Goal: Use online tool/utility: Utilize a website feature to perform a specific function

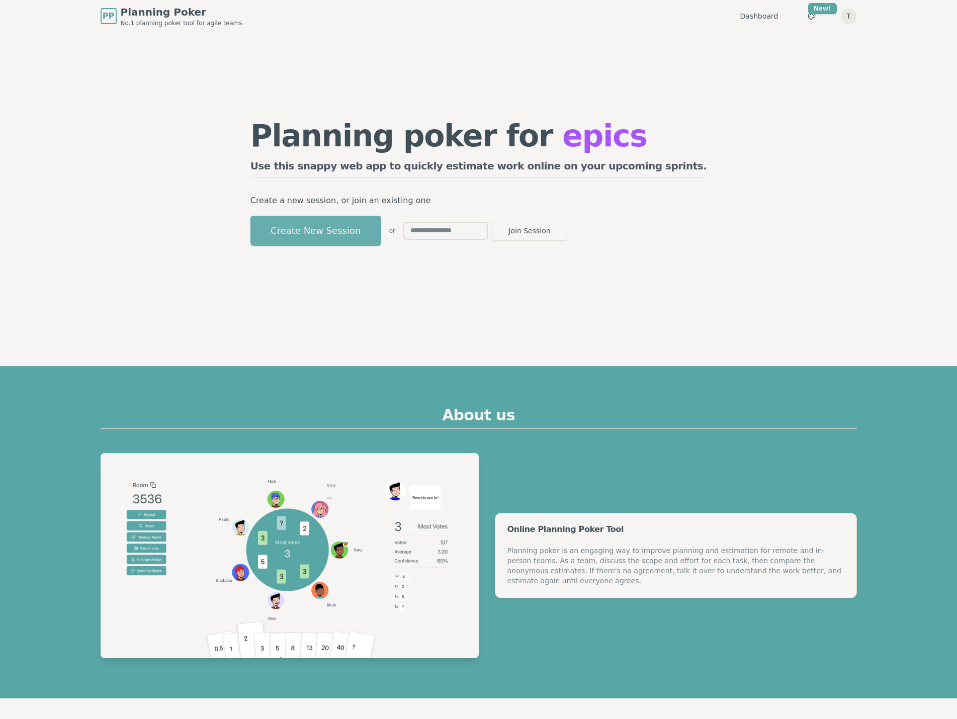
click at [359, 227] on button "Create New Session" at bounding box center [316, 231] width 131 height 30
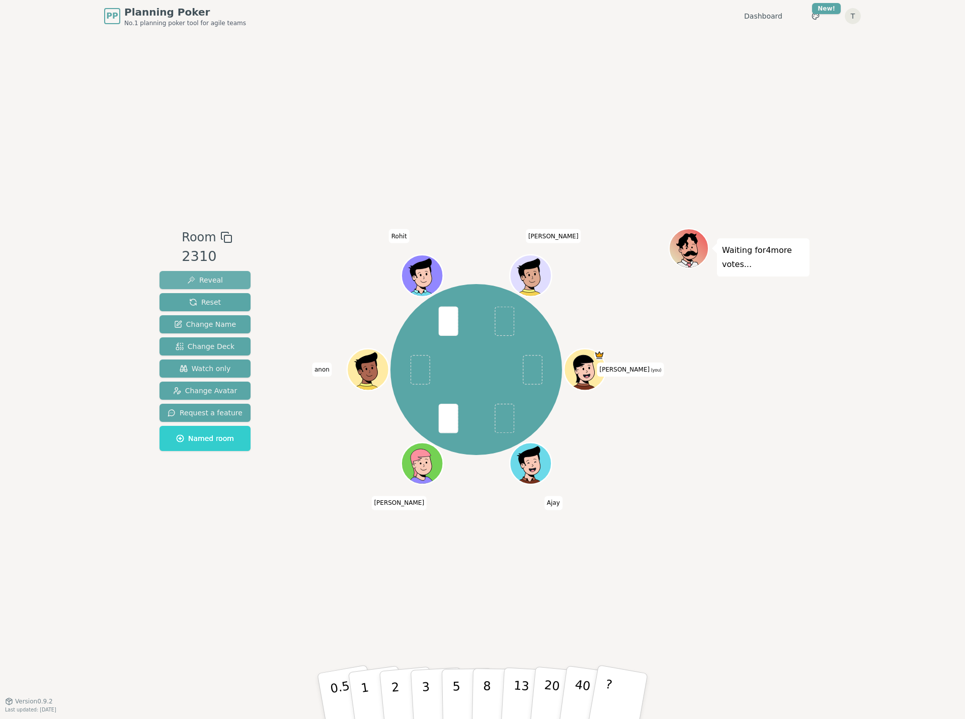
click at [185, 281] on button "Reveal" at bounding box center [204, 280] width 91 height 18
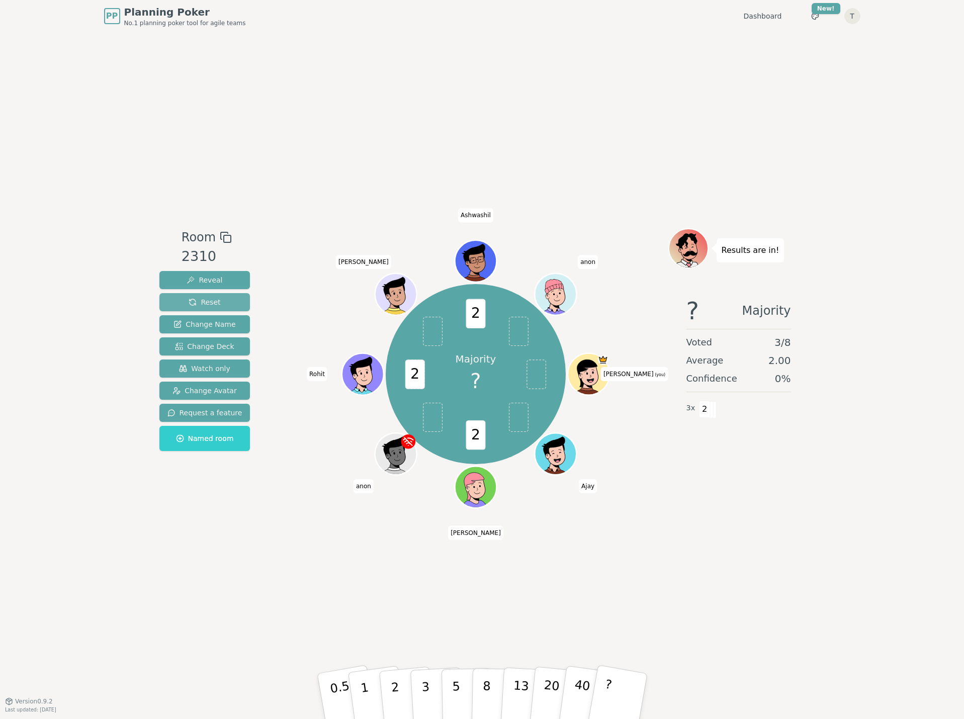
click at [209, 297] on span "Reset" at bounding box center [205, 302] width 32 height 10
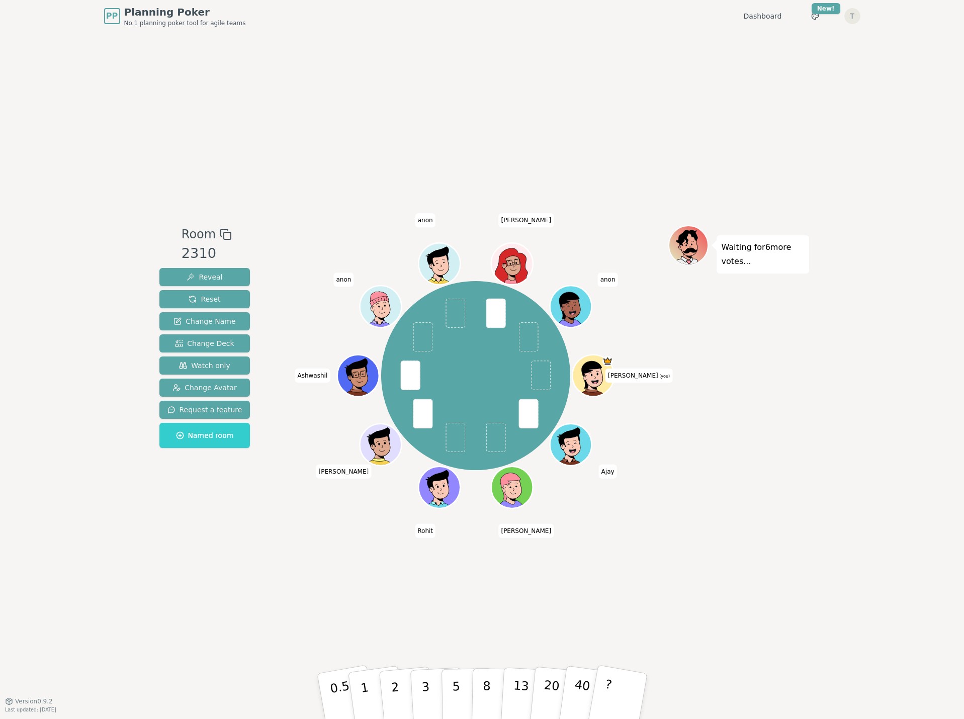
click at [797, 547] on div "Room 2310 Reveal Reset Change Name Change Deck Watch only Change Avatar Request…" at bounding box center [482, 366] width 654 height 669
click at [201, 274] on span "Reveal" at bounding box center [205, 277] width 36 height 10
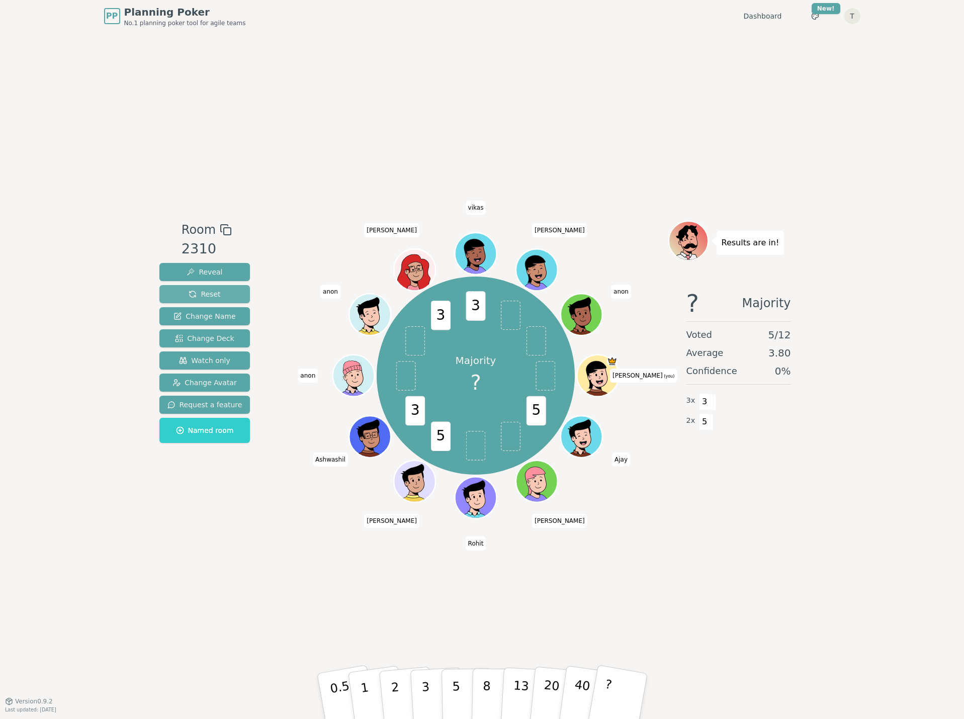
click at [205, 292] on span "Reset" at bounding box center [205, 294] width 32 height 10
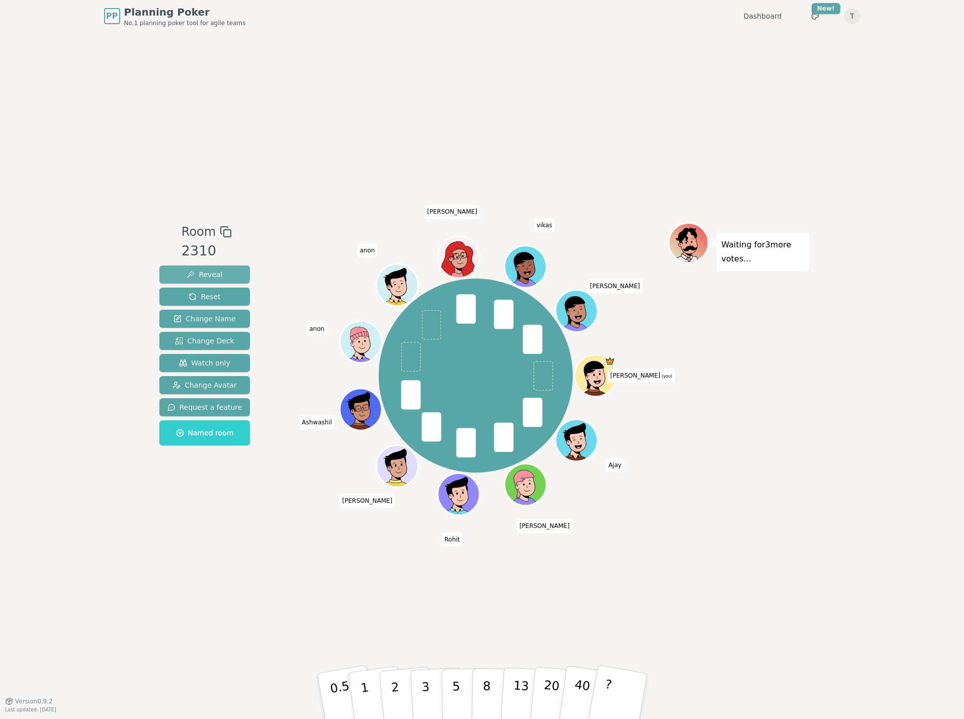
click at [187, 273] on span "Reveal" at bounding box center [205, 275] width 36 height 10
click at [207, 280] on button "Reveal" at bounding box center [204, 275] width 91 height 18
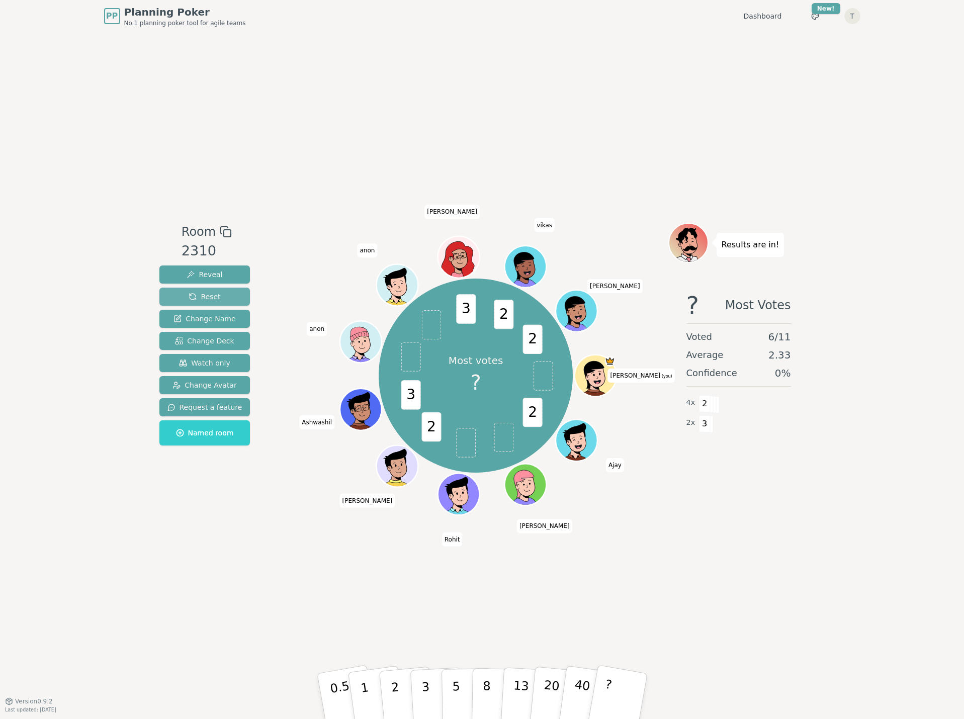
click at [199, 294] on span "Reset" at bounding box center [205, 297] width 32 height 10
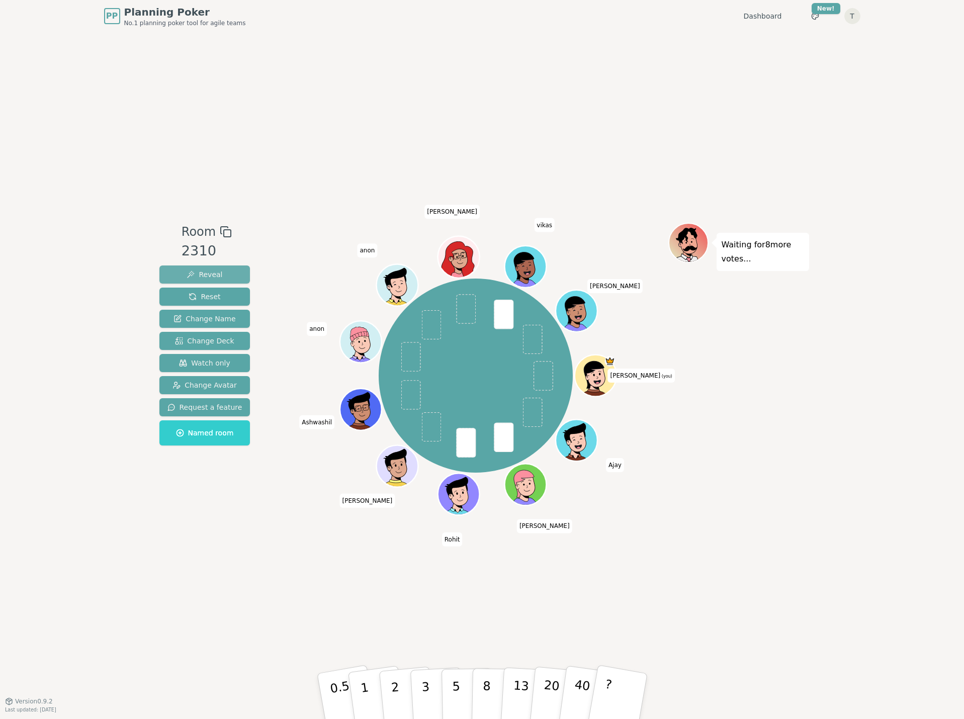
click at [211, 271] on span "Reveal" at bounding box center [205, 275] width 36 height 10
click at [203, 293] on span "Reset" at bounding box center [205, 297] width 32 height 10
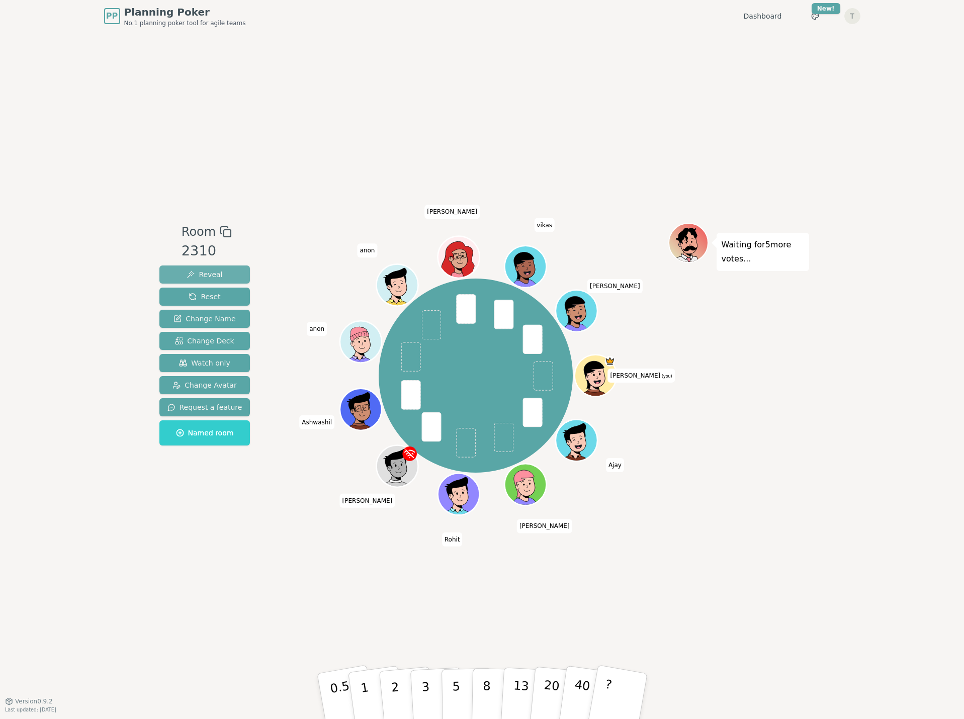
click at [191, 274] on span "Reveal" at bounding box center [205, 275] width 36 height 10
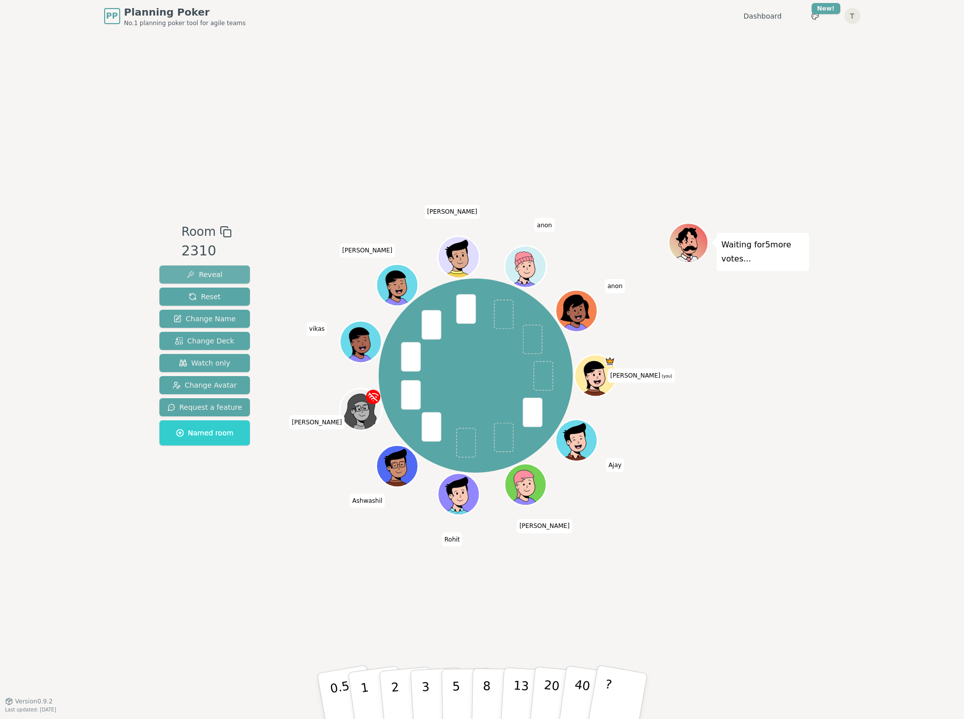
click at [220, 275] on button "Reveal" at bounding box center [204, 275] width 91 height 18
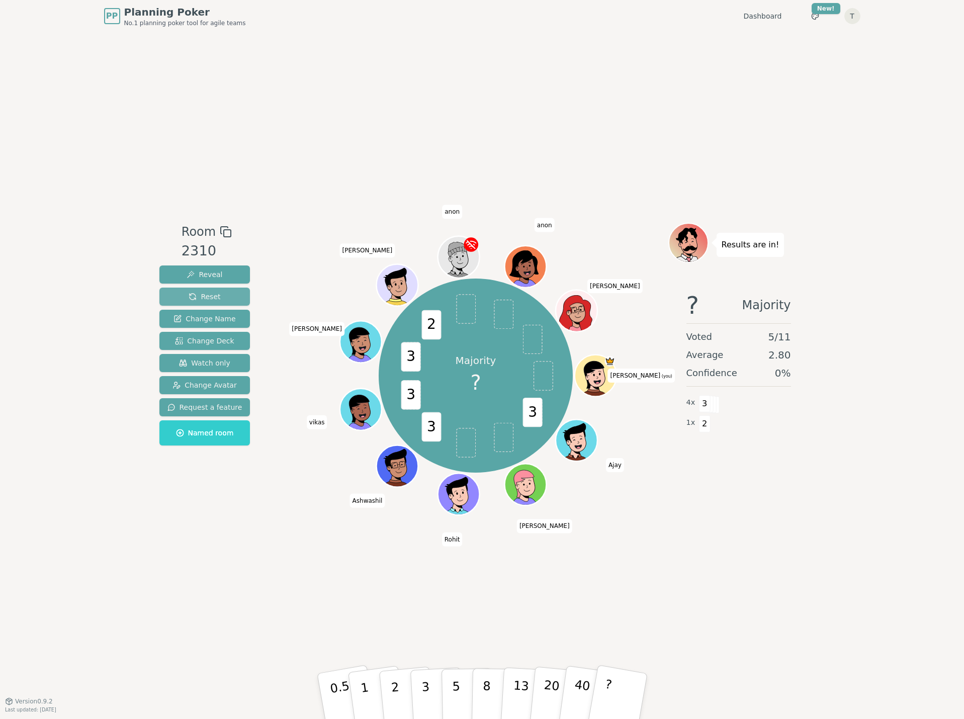
click at [204, 298] on span "Reset" at bounding box center [205, 297] width 32 height 10
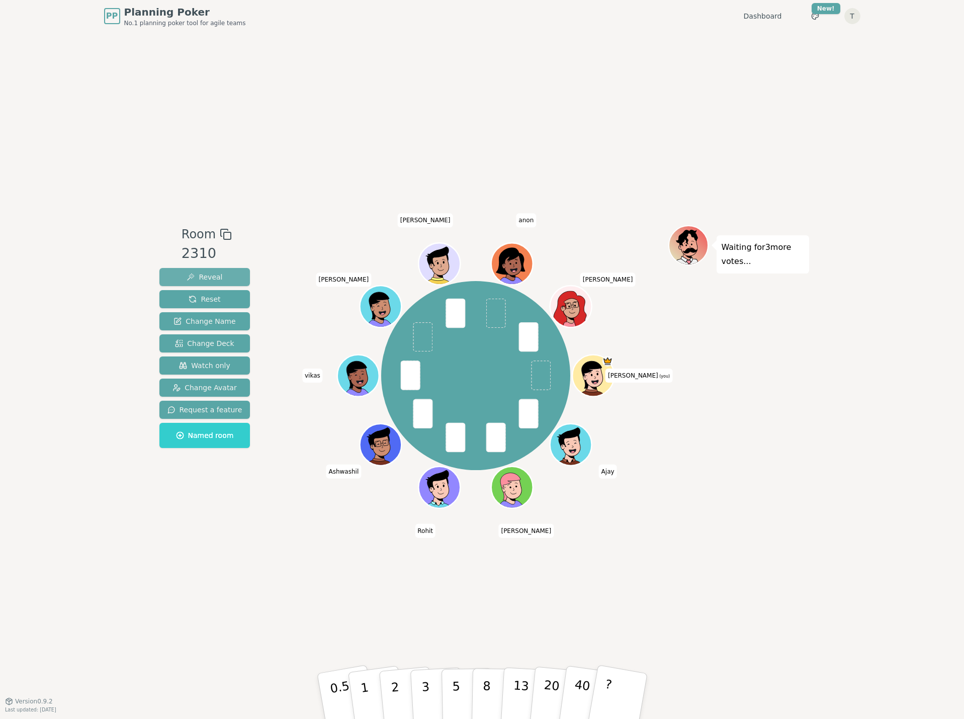
click at [167, 280] on button "Reveal" at bounding box center [204, 277] width 91 height 18
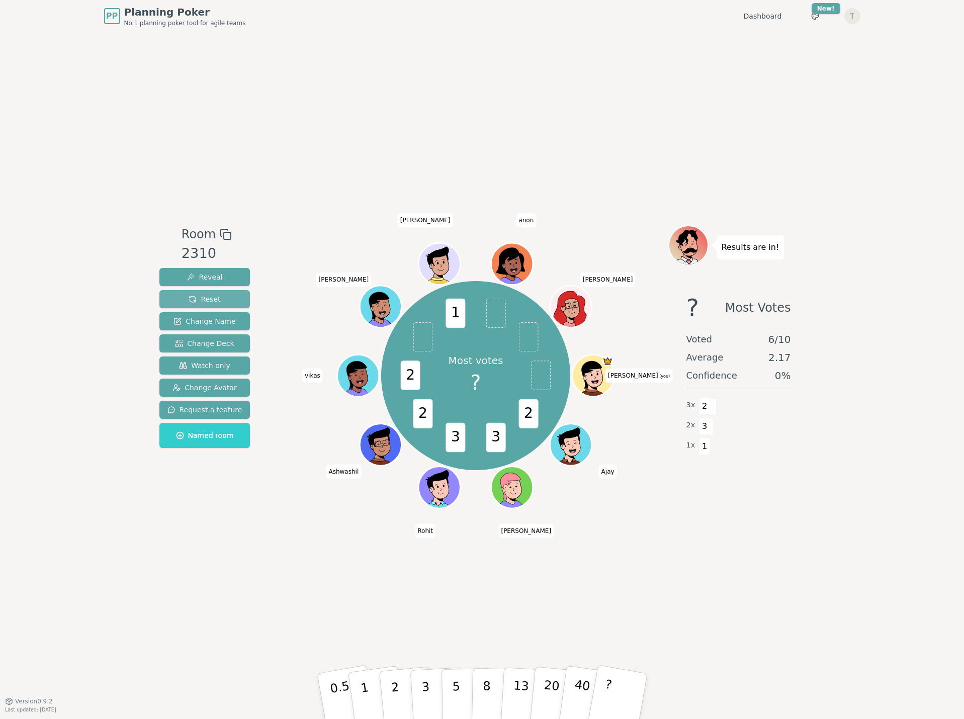
click at [199, 296] on span "Reset" at bounding box center [205, 299] width 32 height 10
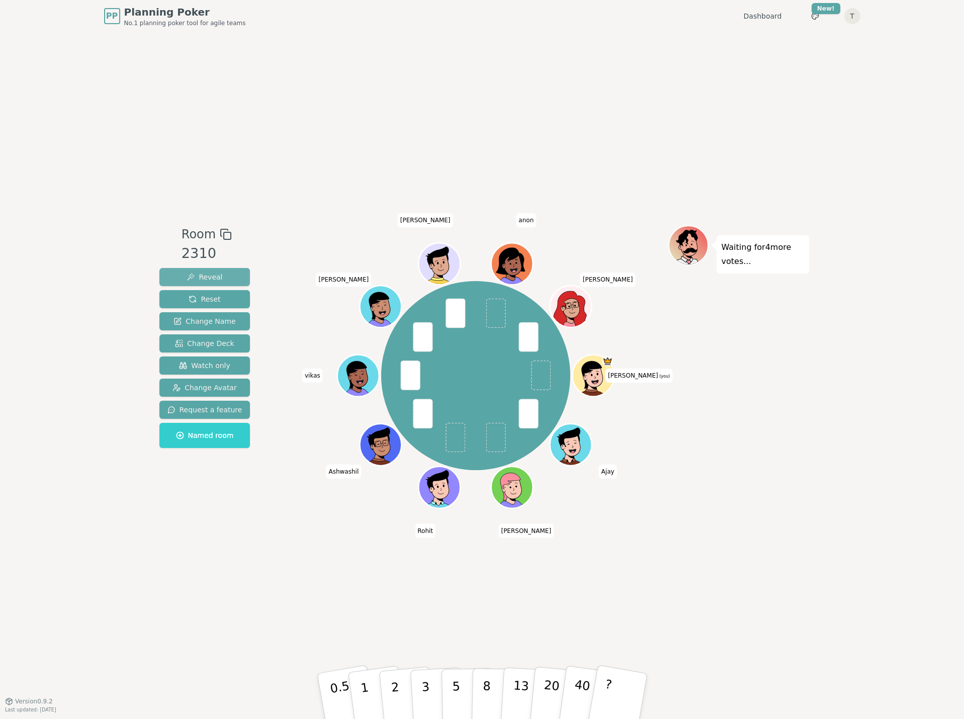
click at [175, 276] on button "Reveal" at bounding box center [204, 277] width 91 height 18
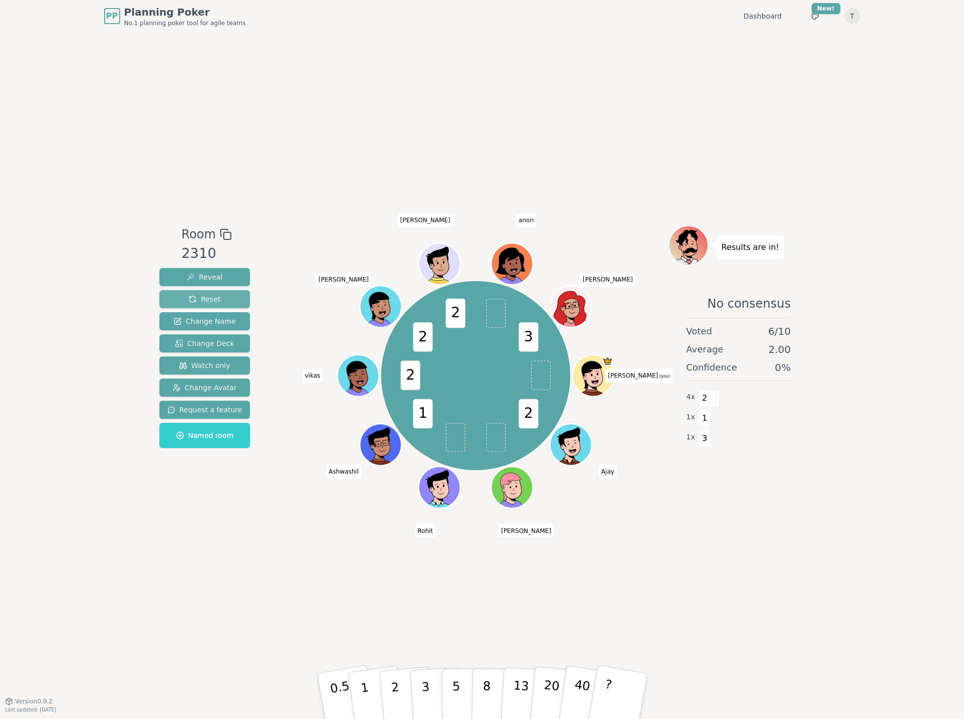
click at [204, 298] on span "Reset" at bounding box center [205, 299] width 32 height 10
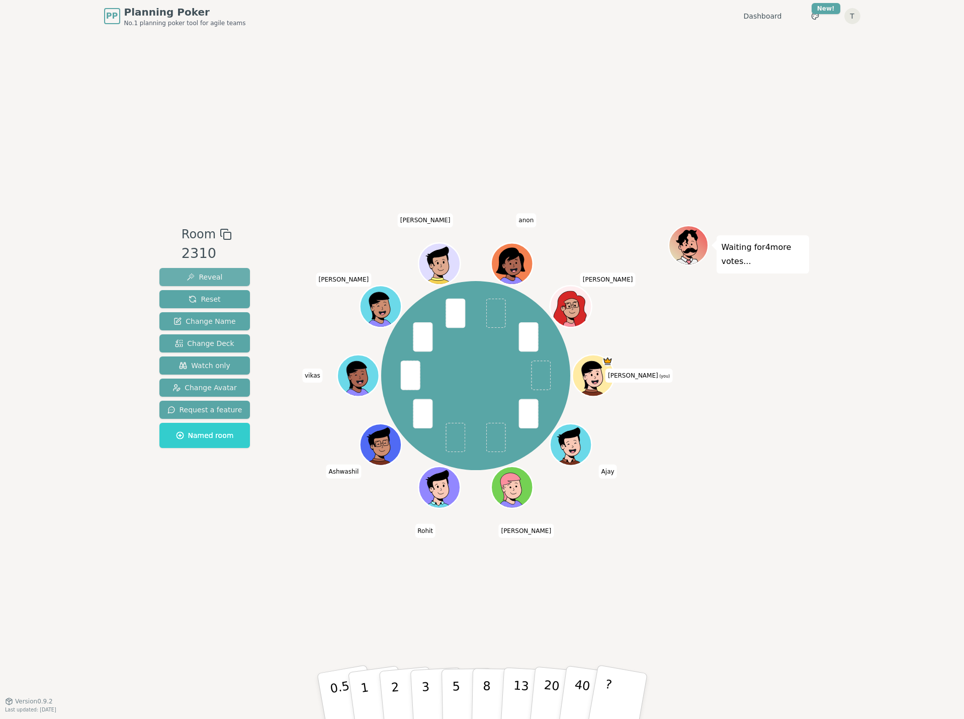
click at [189, 278] on span "Reveal" at bounding box center [205, 277] width 36 height 10
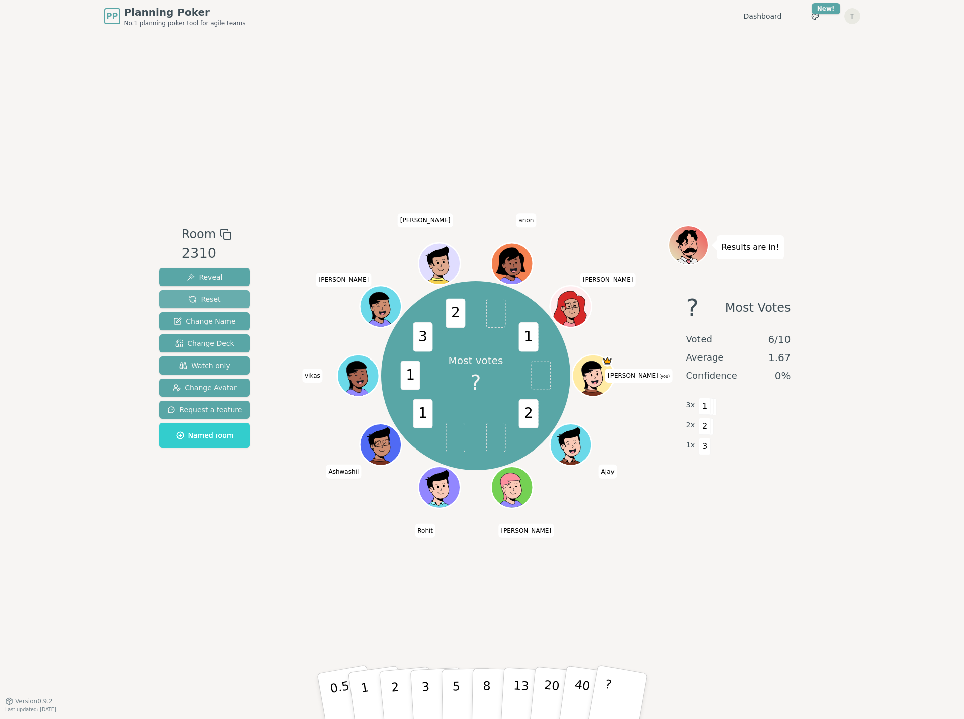
click at [208, 297] on span "Reset" at bounding box center [205, 299] width 32 height 10
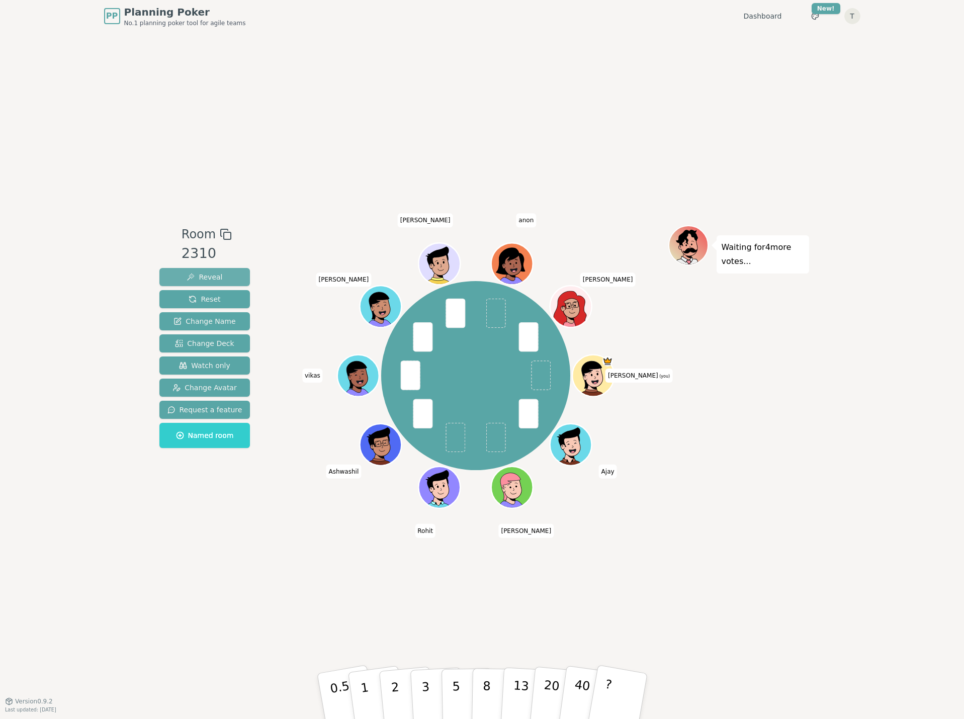
click at [177, 275] on button "Reveal" at bounding box center [204, 277] width 91 height 18
